Goal: Use online tool/utility: Utilize a website feature to perform a specific function

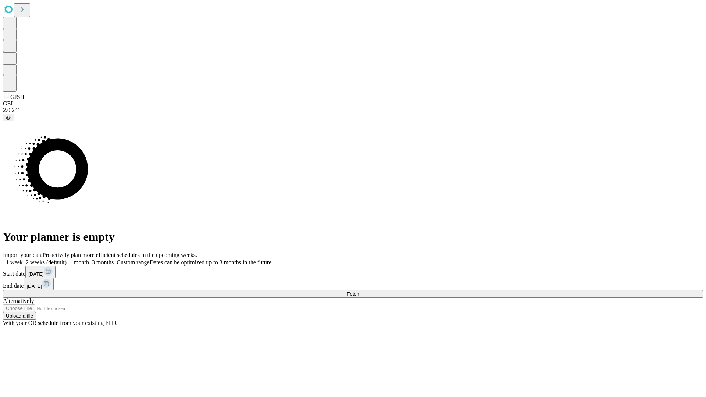
click at [359, 291] on span "Fetch" at bounding box center [353, 294] width 12 height 6
